Goal: Transaction & Acquisition: Purchase product/service

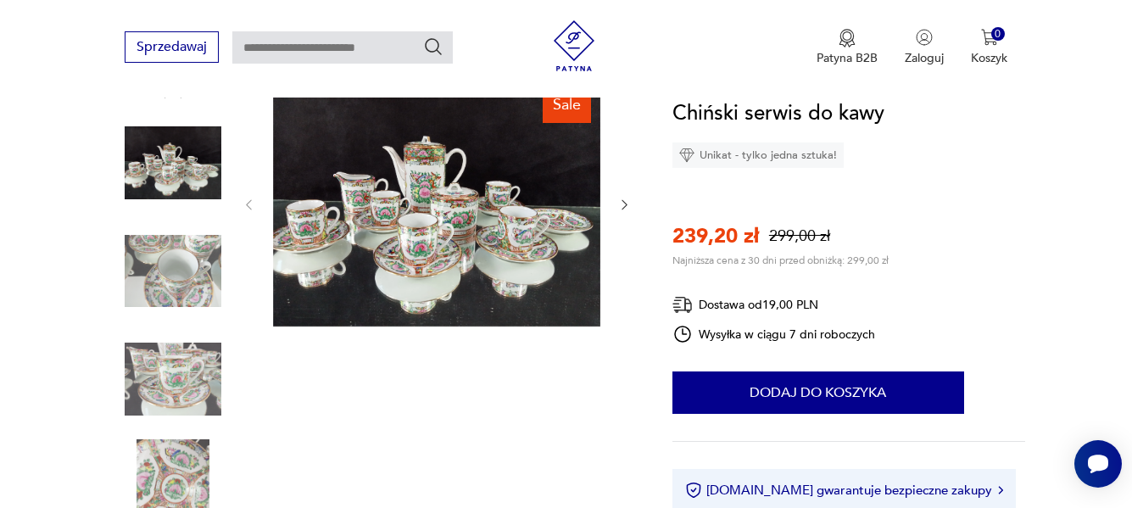
scroll to position [170, 0]
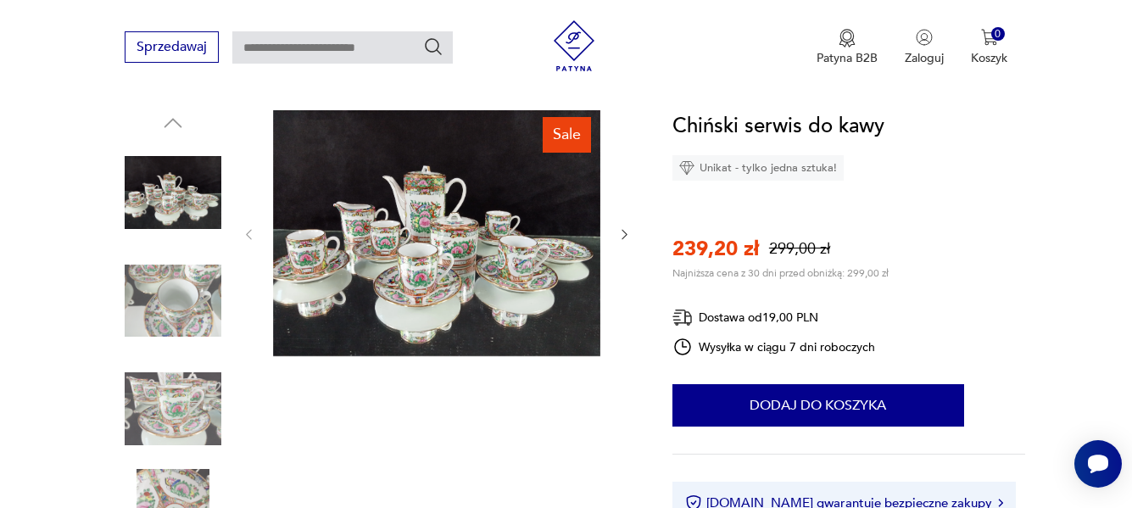
click at [439, 260] on img at bounding box center [436, 233] width 327 height 246
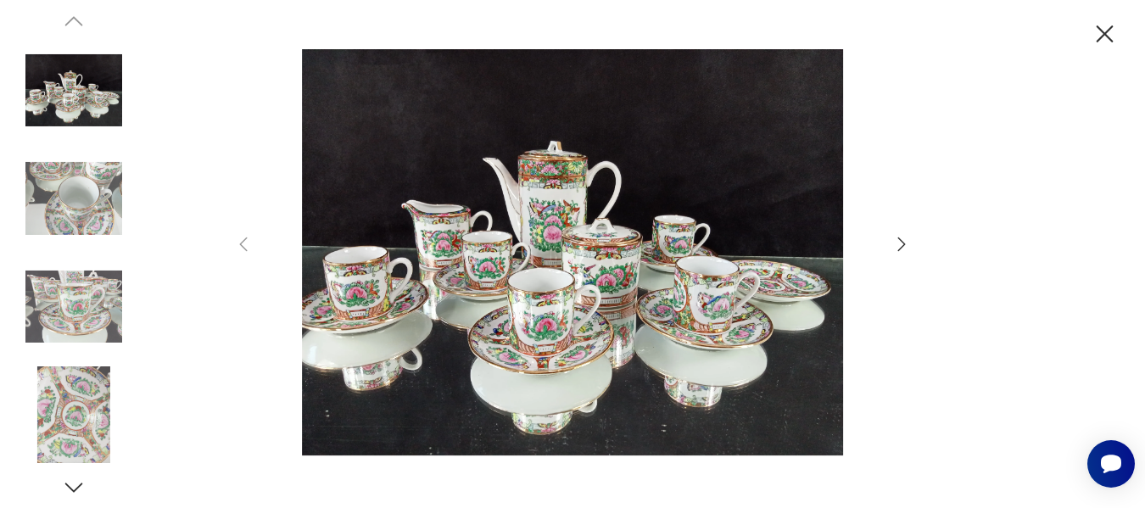
click at [898, 241] on icon "button" at bounding box center [901, 244] width 20 height 20
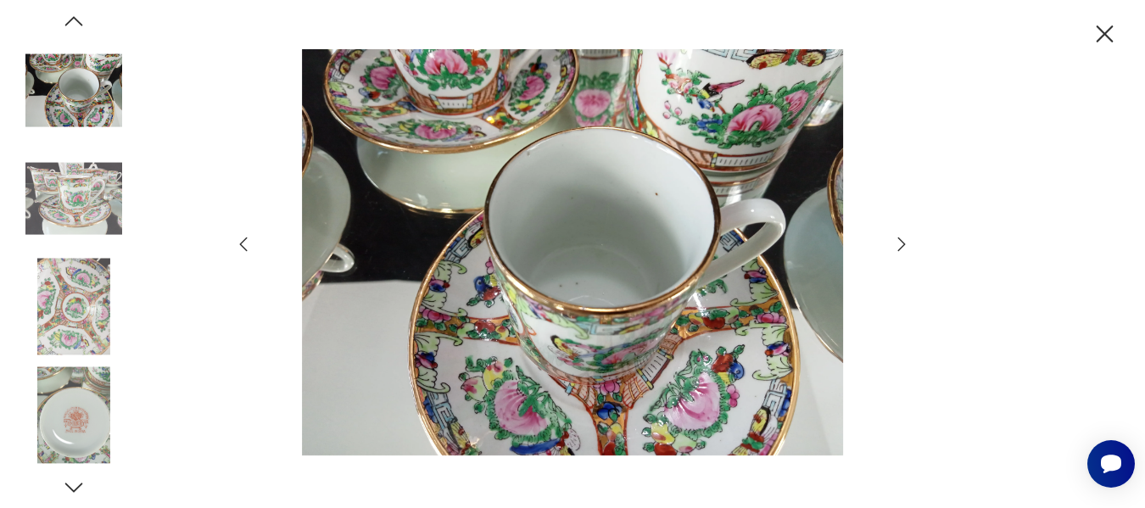
click at [898, 241] on icon "button" at bounding box center [901, 244] width 20 height 20
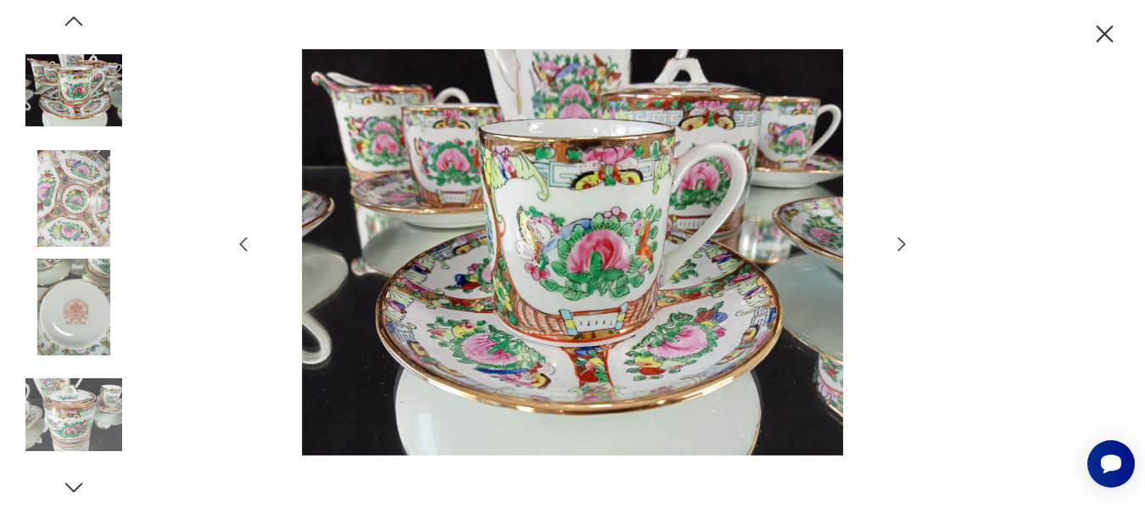
click at [898, 241] on icon "button" at bounding box center [901, 244] width 20 height 20
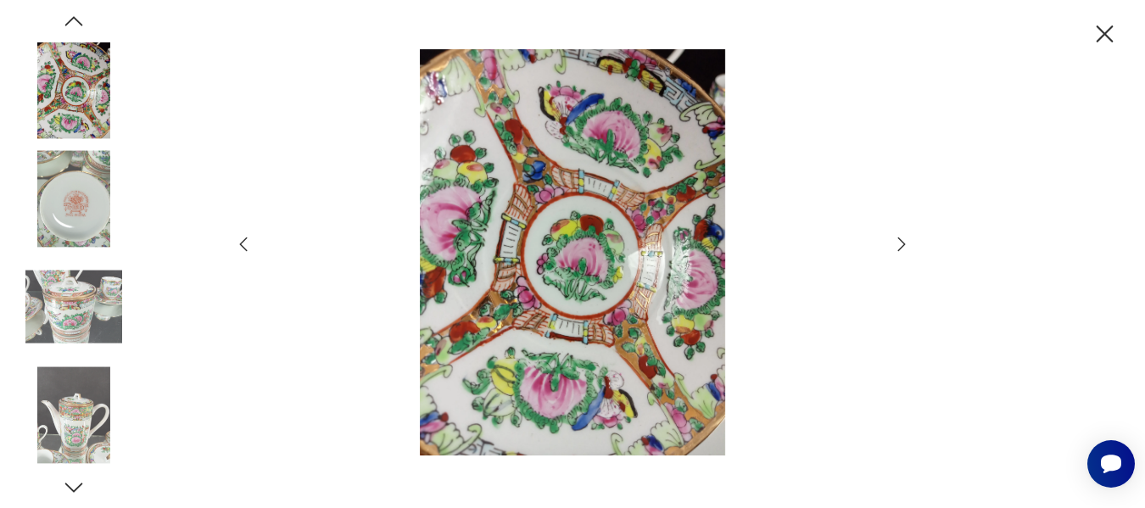
click at [898, 241] on icon "button" at bounding box center [901, 244] width 20 height 20
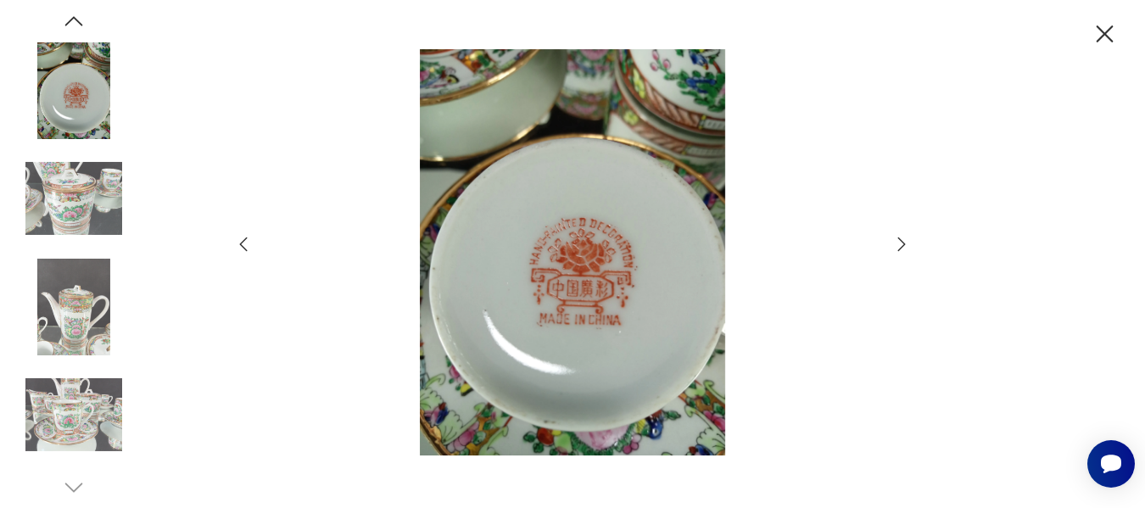
click at [898, 241] on icon "button" at bounding box center [901, 244] width 20 height 20
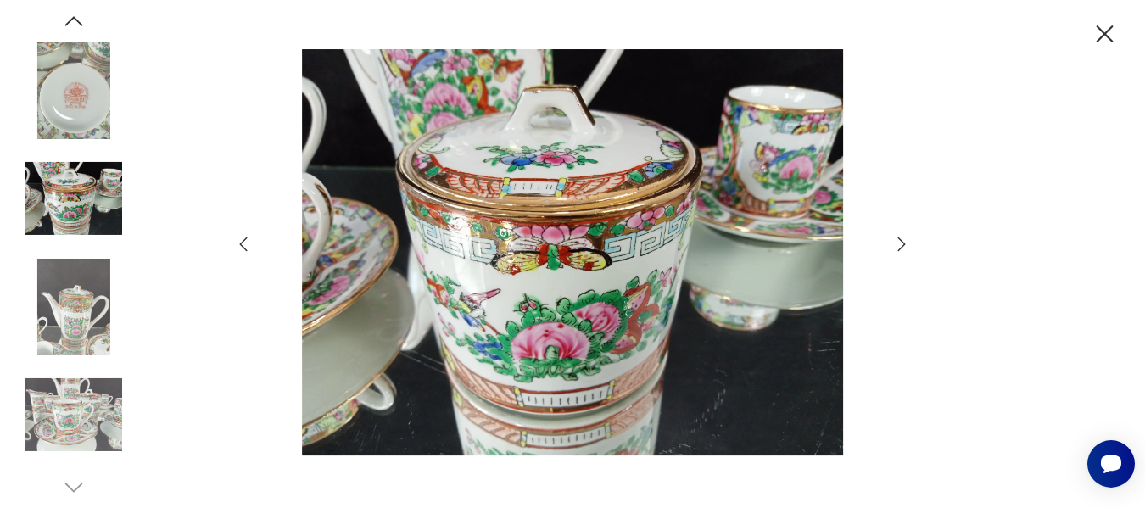
click at [898, 241] on icon "button" at bounding box center [901, 244] width 20 height 20
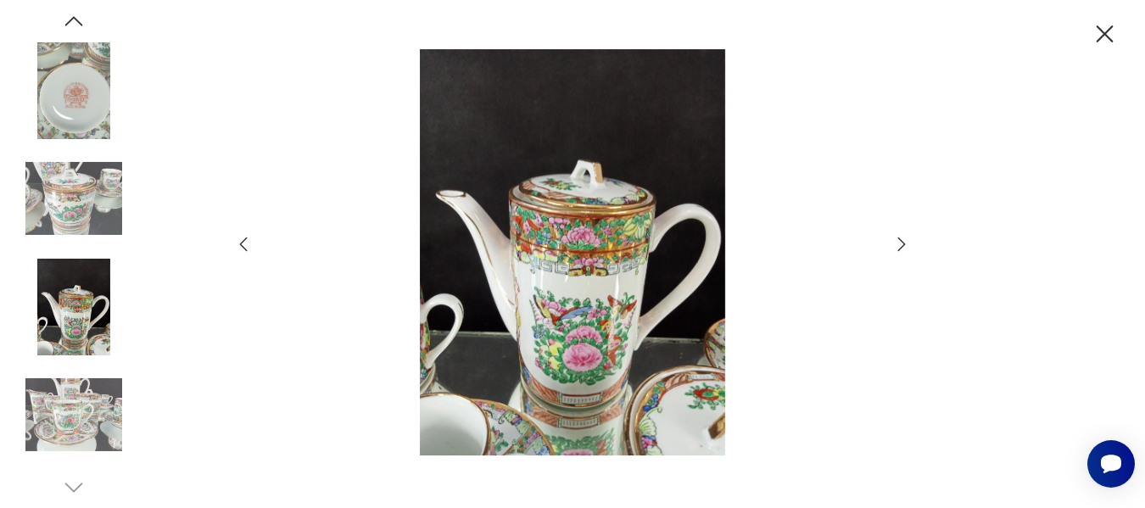
click at [898, 241] on icon "button" at bounding box center [901, 244] width 20 height 20
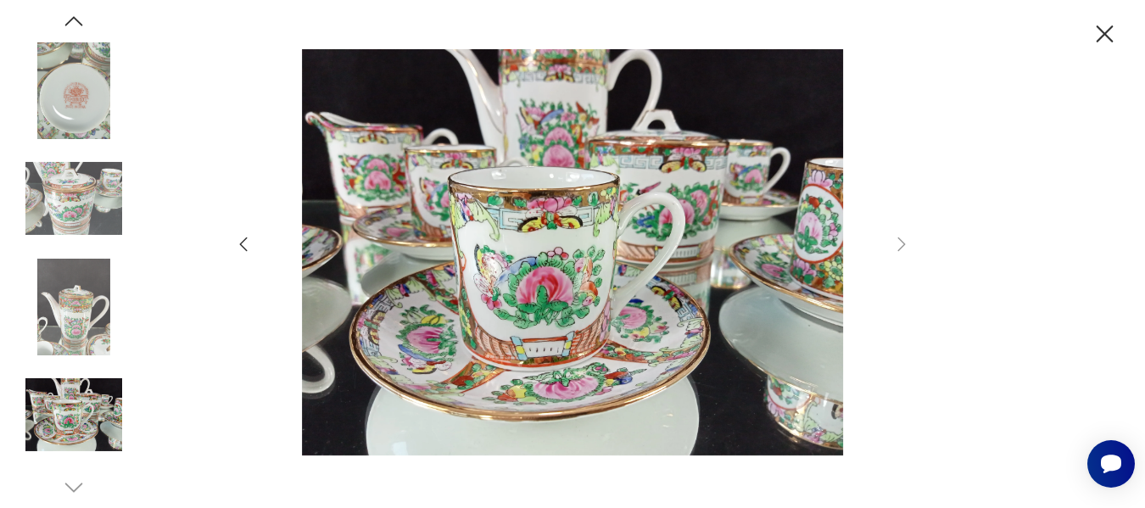
click at [1111, 31] on icon "button" at bounding box center [1105, 35] width 30 height 30
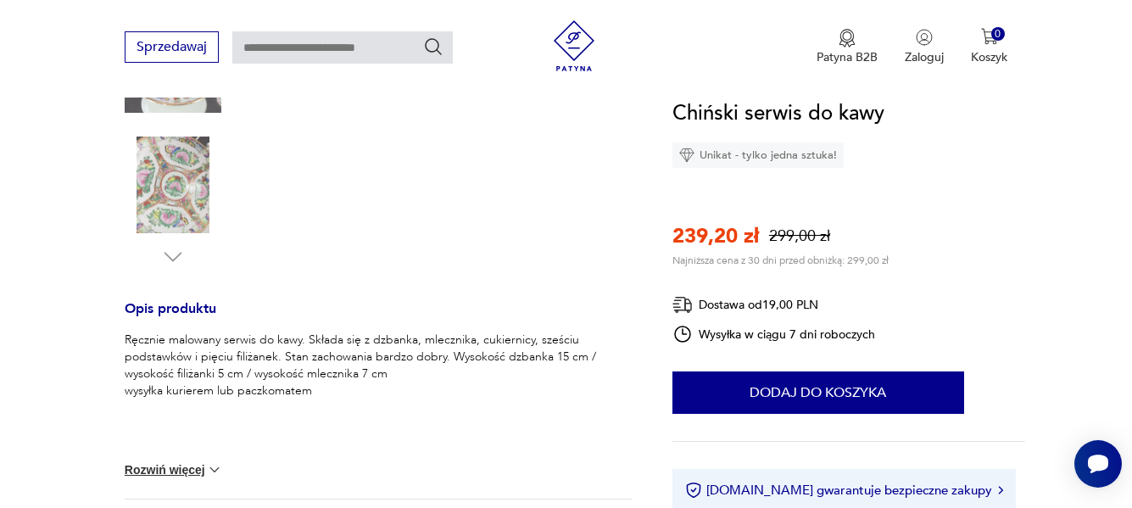
scroll to position [509, 0]
